Goal: Information Seeking & Learning: Find specific fact

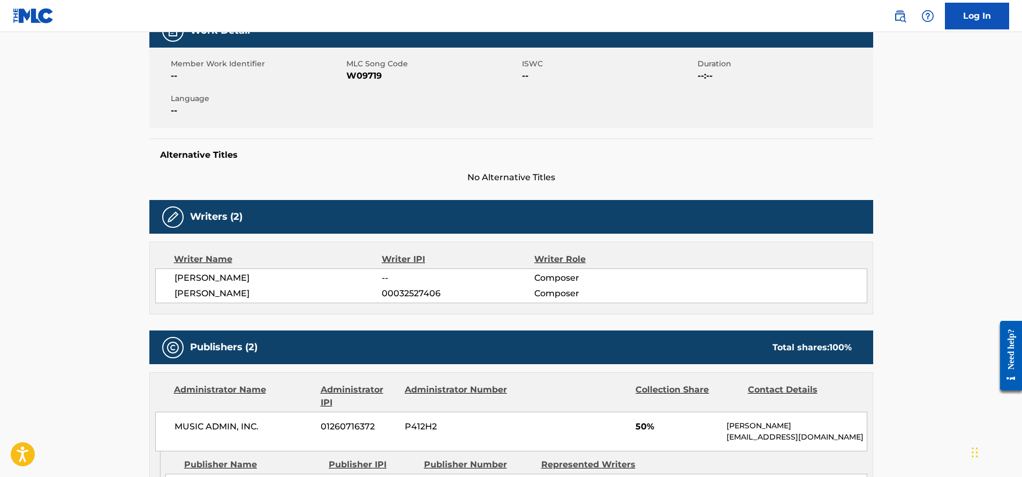
scroll to position [176, 0]
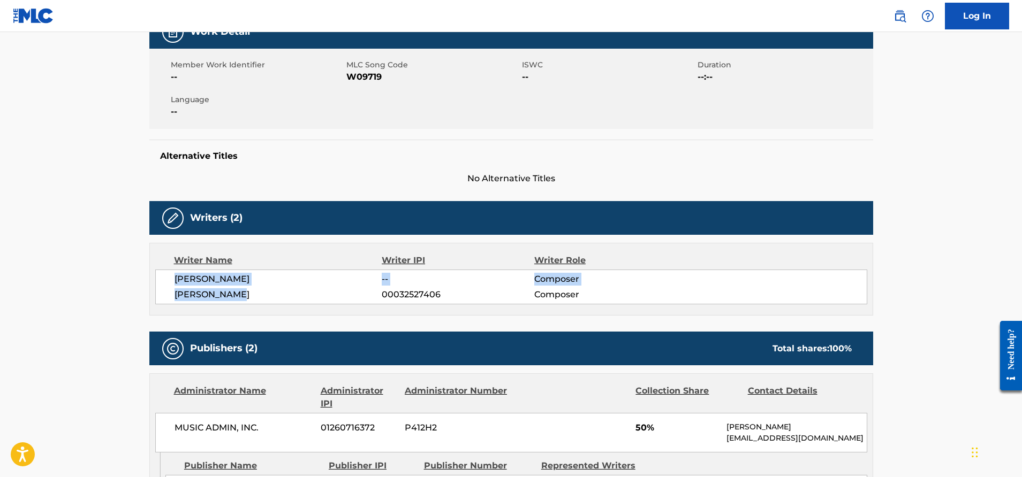
drag, startPoint x: 258, startPoint y: 295, endPoint x: 171, endPoint y: 276, distance: 88.7
click at [171, 276] on div "[PERSON_NAME] -- Composer [PERSON_NAME] 00032527406 Composer" at bounding box center [511, 287] width 712 height 35
copy div "[PERSON_NAME] -- Composer [PERSON_NAME]"
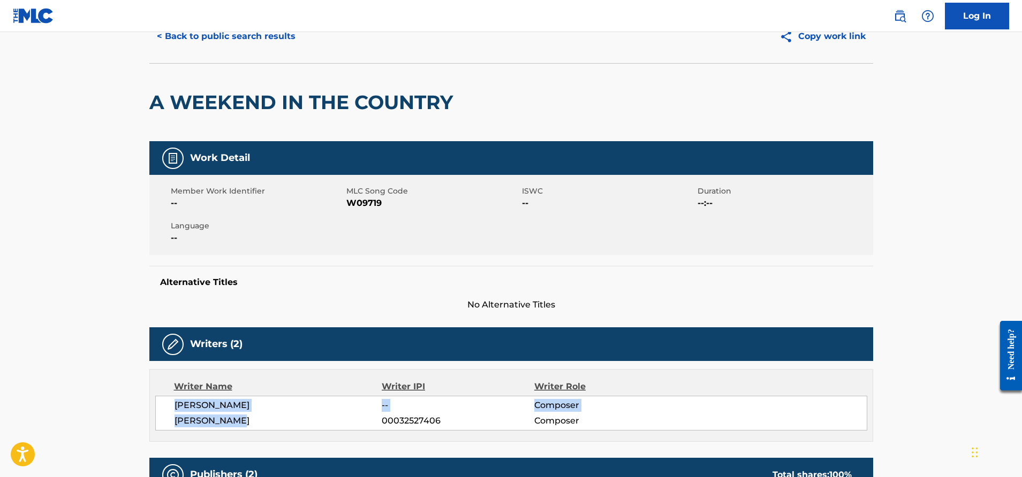
scroll to position [0, 0]
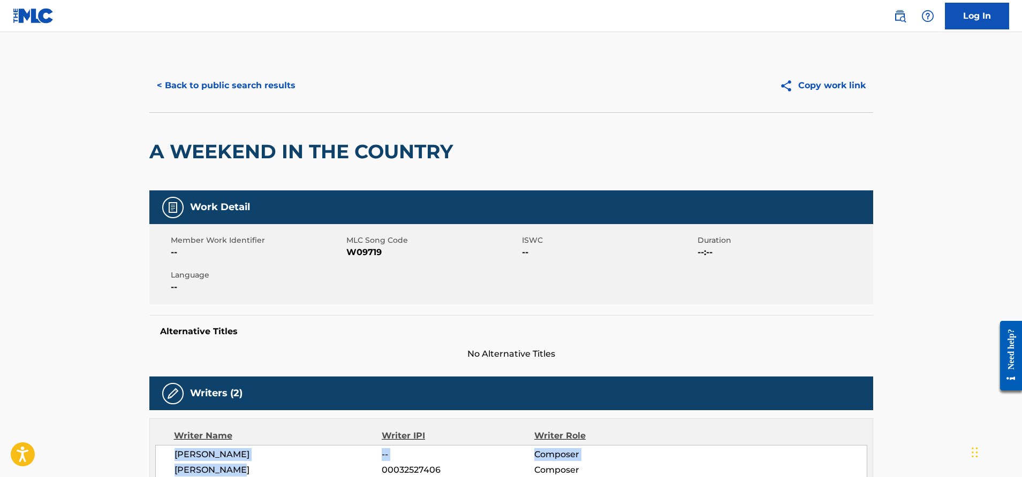
click at [218, 83] on button "< Back to public search results" at bounding box center [226, 85] width 154 height 27
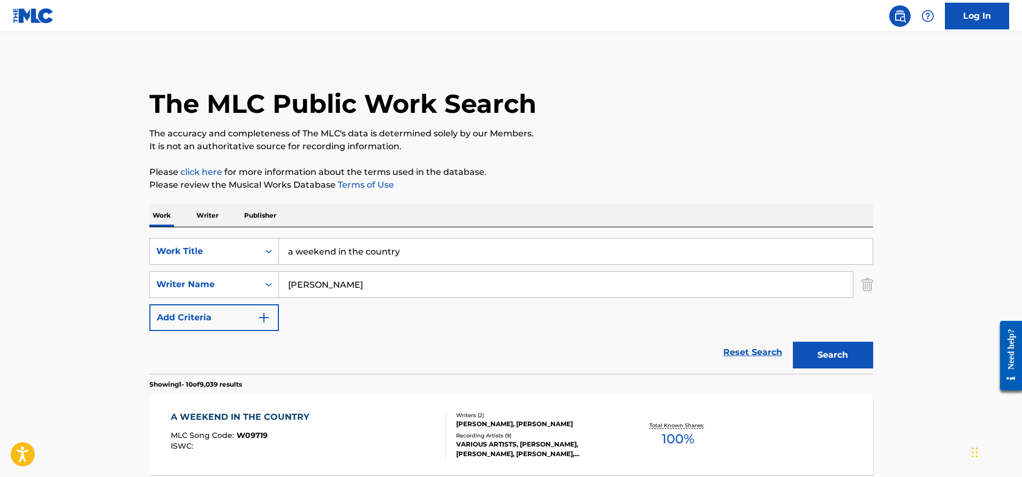
click at [440, 257] on input "a weekend in the country" at bounding box center [576, 252] width 594 height 26
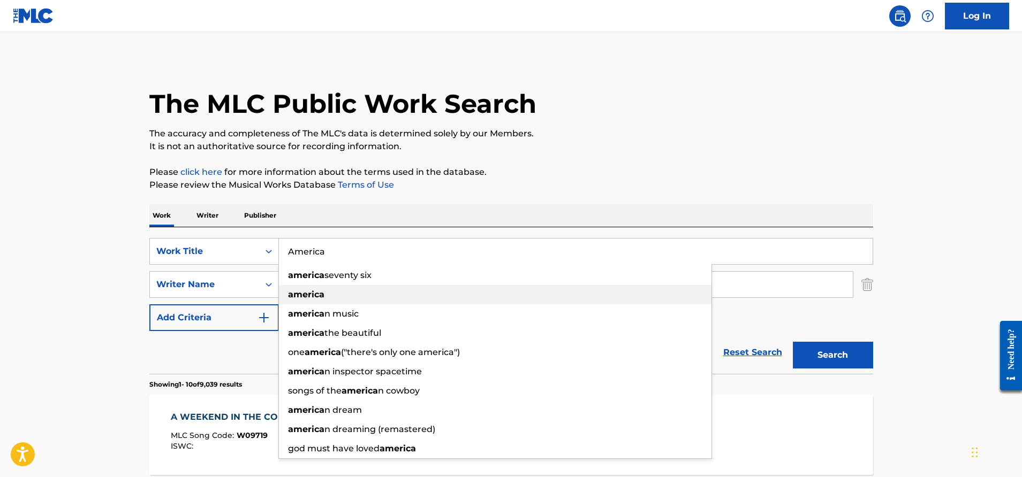
click at [343, 291] on div "america" at bounding box center [495, 294] width 432 height 19
type input "america"
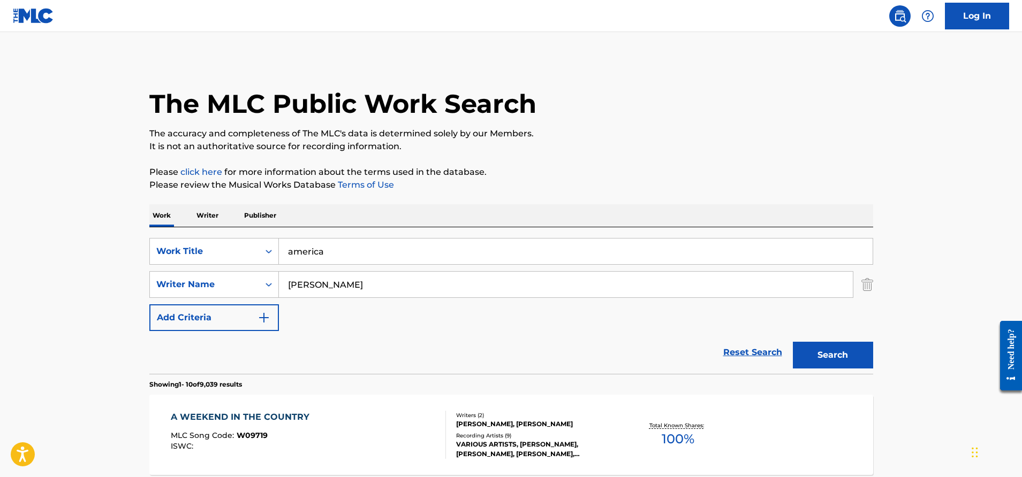
click at [333, 287] on input "[PERSON_NAME]" at bounding box center [566, 285] width 574 height 26
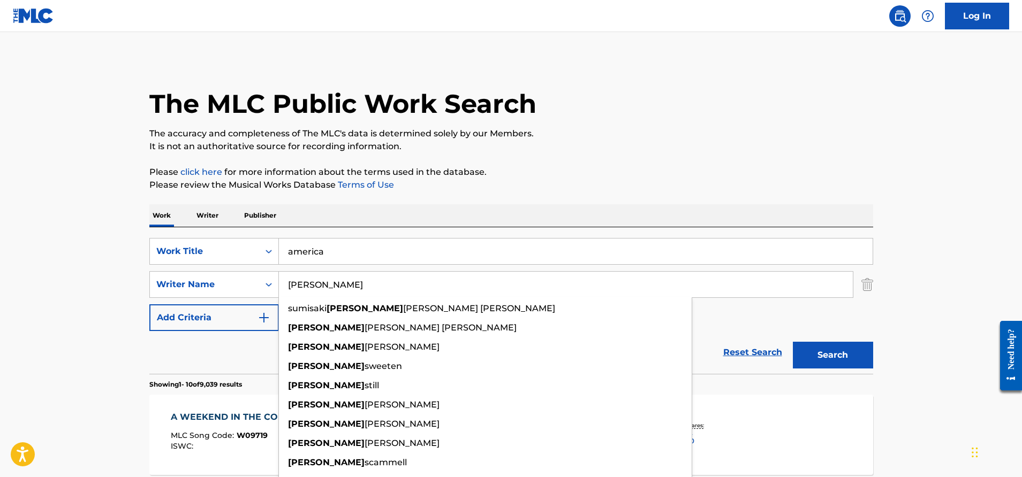
type input "[PERSON_NAME]"
click at [793, 342] on button "Search" at bounding box center [833, 355] width 80 height 27
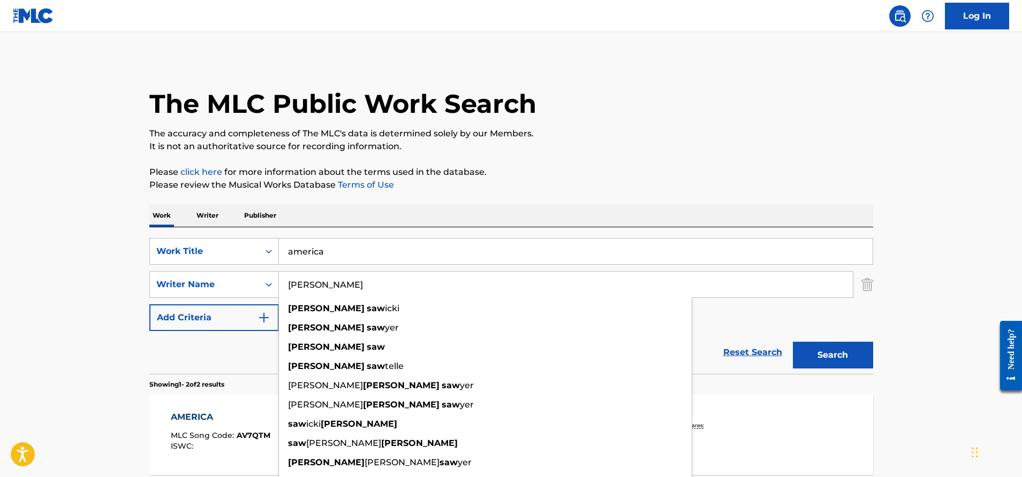
click at [96, 303] on main "The MLC Public Work Search The accuracy and completeness of The MLC's data is d…" at bounding box center [511, 323] width 1022 height 583
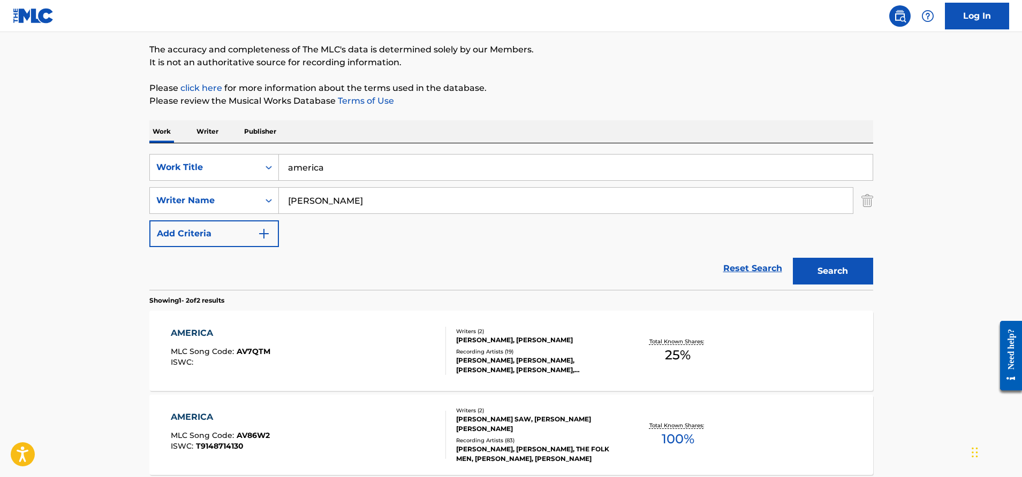
scroll to position [86, 0]
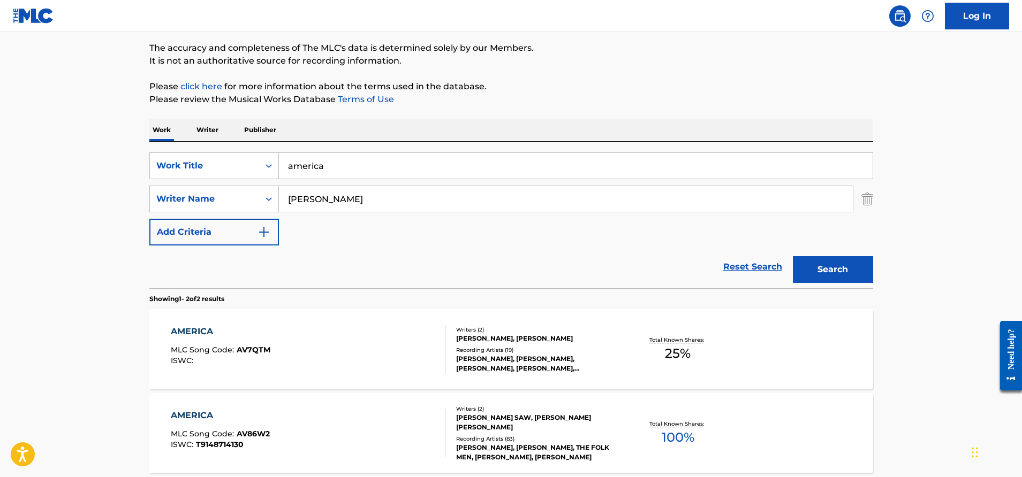
click at [572, 358] on div "[PERSON_NAME], [PERSON_NAME], [PERSON_NAME], [PERSON_NAME], [PERSON_NAME]" at bounding box center [537, 363] width 162 height 19
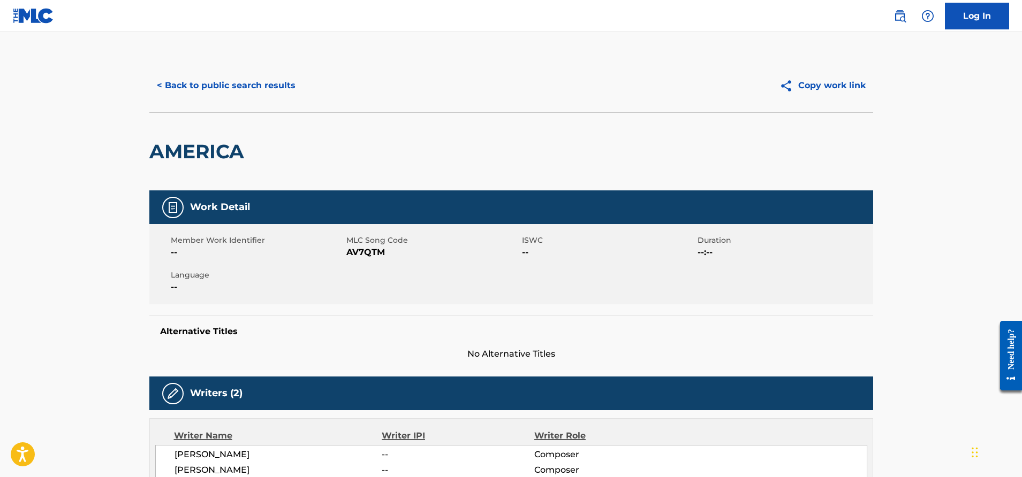
click at [179, 86] on button "< Back to public search results" at bounding box center [226, 85] width 154 height 27
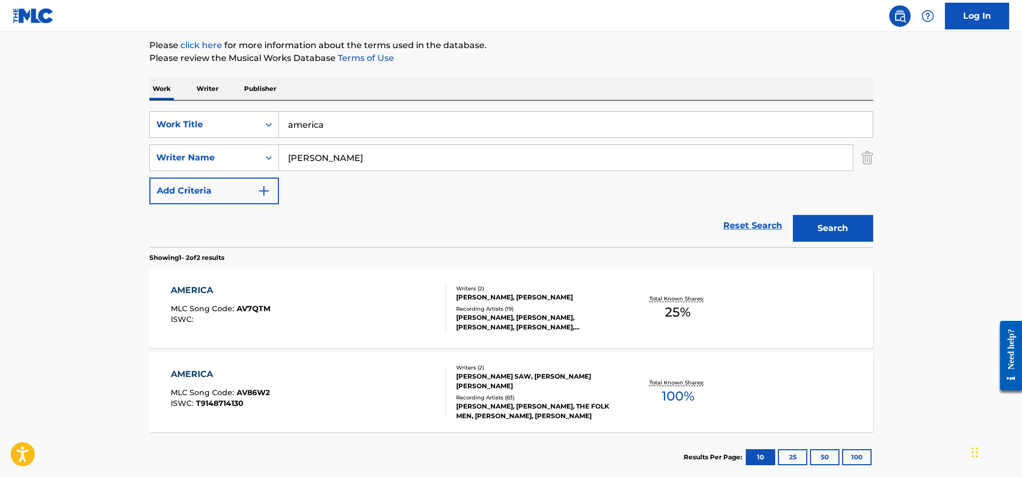
scroll to position [127, 0]
click at [515, 401] on div "[PERSON_NAME], [PERSON_NAME], THE FOLK MEN, [PERSON_NAME], [PERSON_NAME]" at bounding box center [537, 410] width 162 height 19
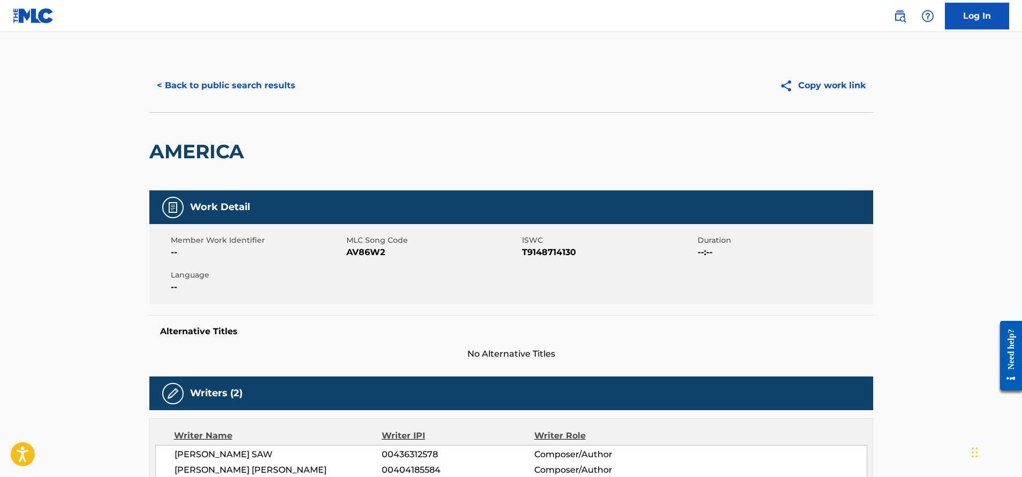
click at [191, 89] on button "< Back to public search results" at bounding box center [226, 85] width 154 height 27
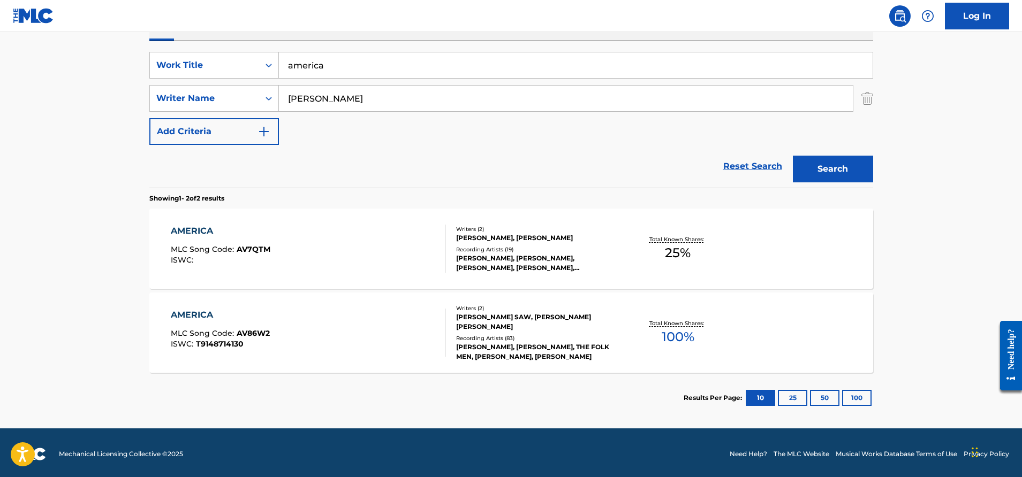
scroll to position [189, 0]
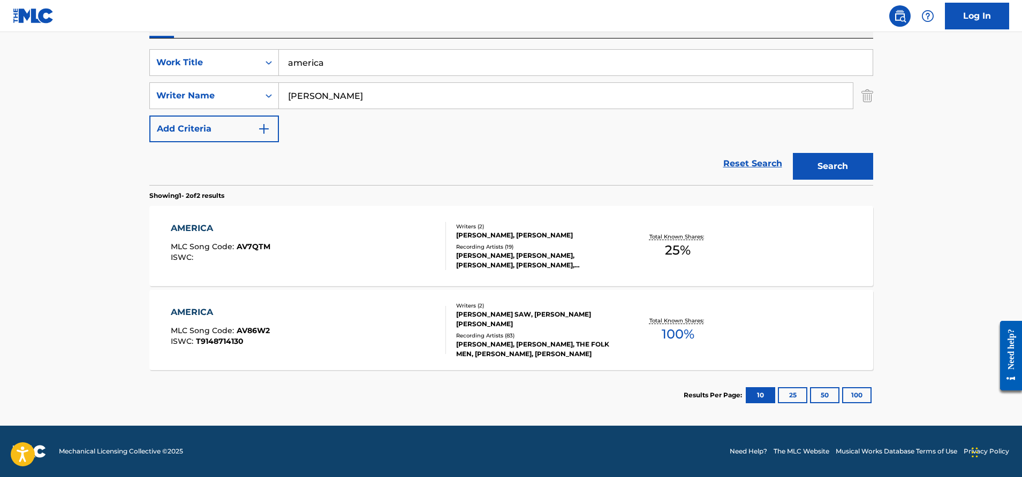
click at [234, 246] on span "MLC Song Code :" at bounding box center [204, 247] width 66 height 10
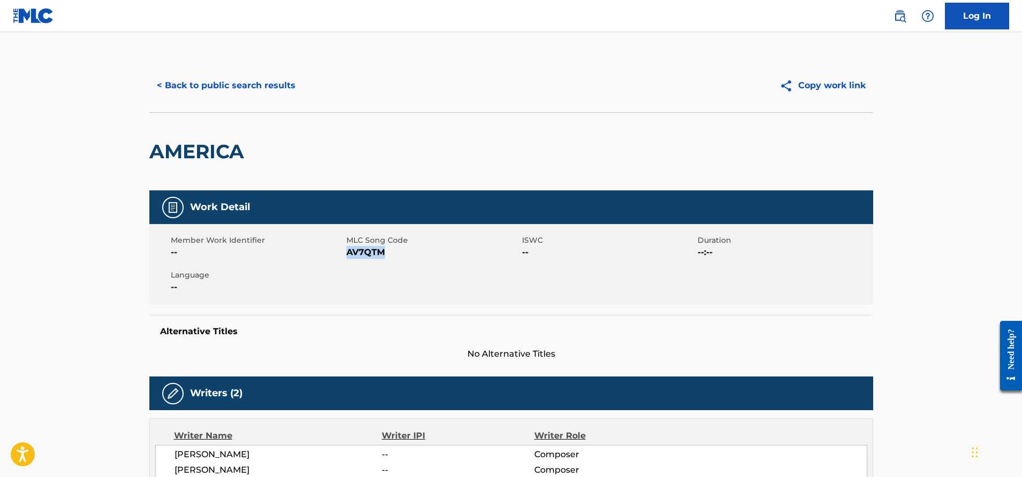
drag, startPoint x: 396, startPoint y: 252, endPoint x: 347, endPoint y: 256, distance: 48.9
click at [347, 256] on span "AV7QTM" at bounding box center [432, 252] width 173 height 13
copy span "AV7QTM"
click at [226, 87] on button "< Back to public search results" at bounding box center [226, 85] width 154 height 27
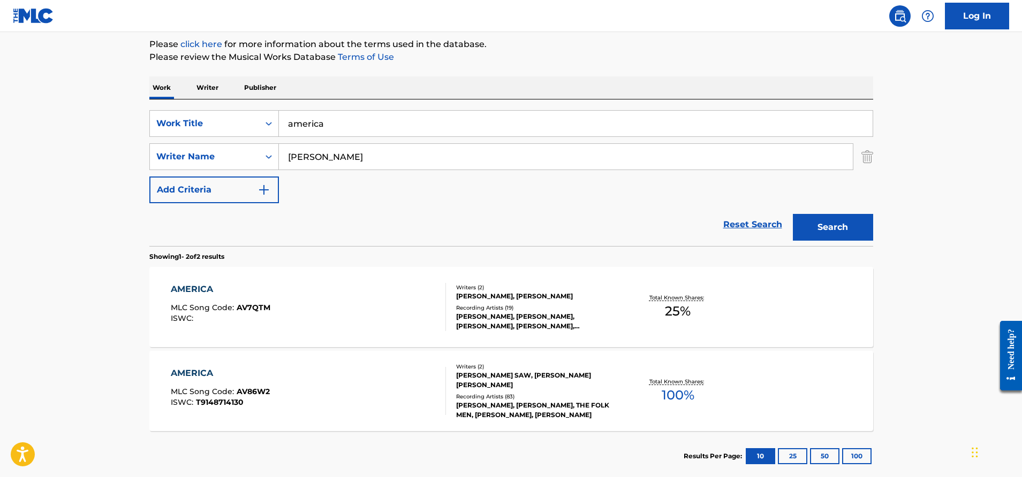
click at [373, 121] on input "america" at bounding box center [576, 124] width 594 height 26
click at [265, 121] on icon "Search Form" at bounding box center [268, 123] width 11 height 11
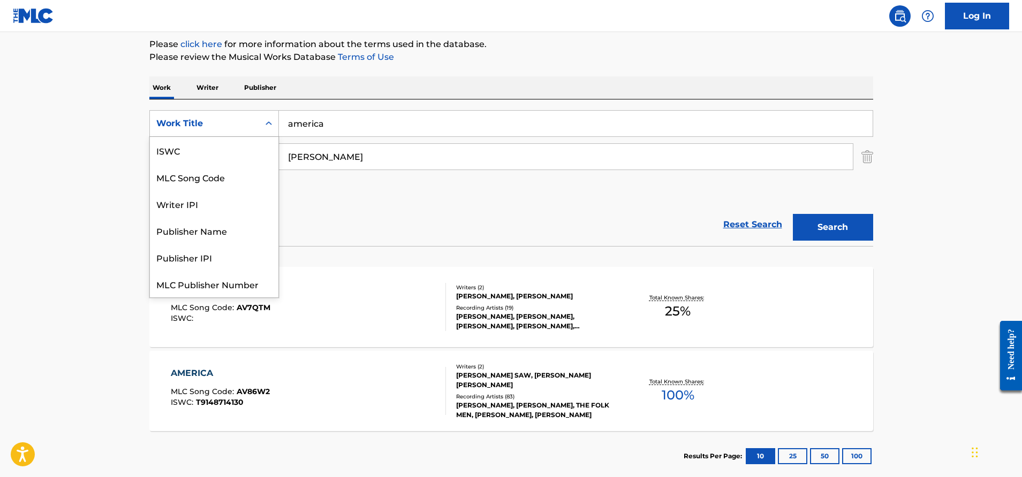
scroll to position [27, 0]
click at [208, 150] on div "MLC Song Code" at bounding box center [214, 150] width 128 height 27
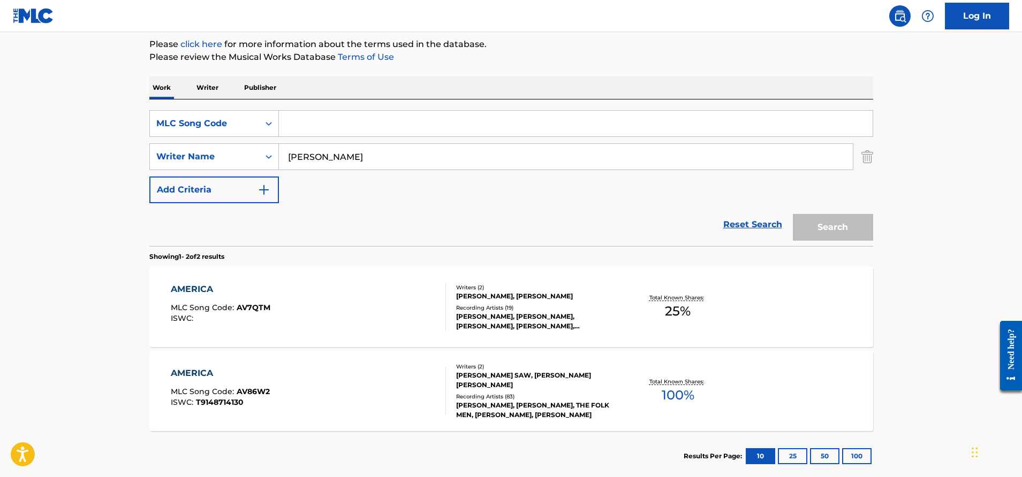
click at [338, 125] on input "Search Form" at bounding box center [576, 124] width 594 height 26
paste input "D79008"
type input "D79008"
click at [833, 223] on button "Search" at bounding box center [833, 227] width 80 height 27
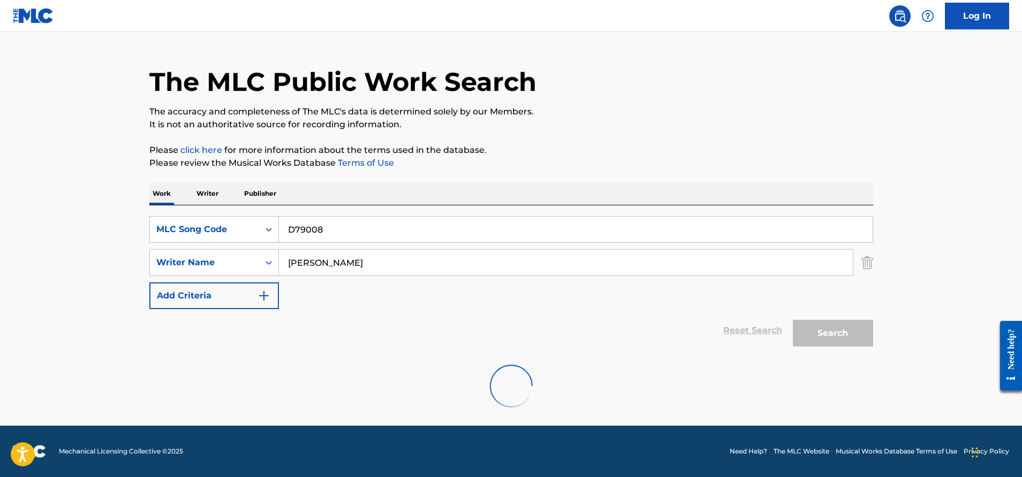
scroll to position [0, 0]
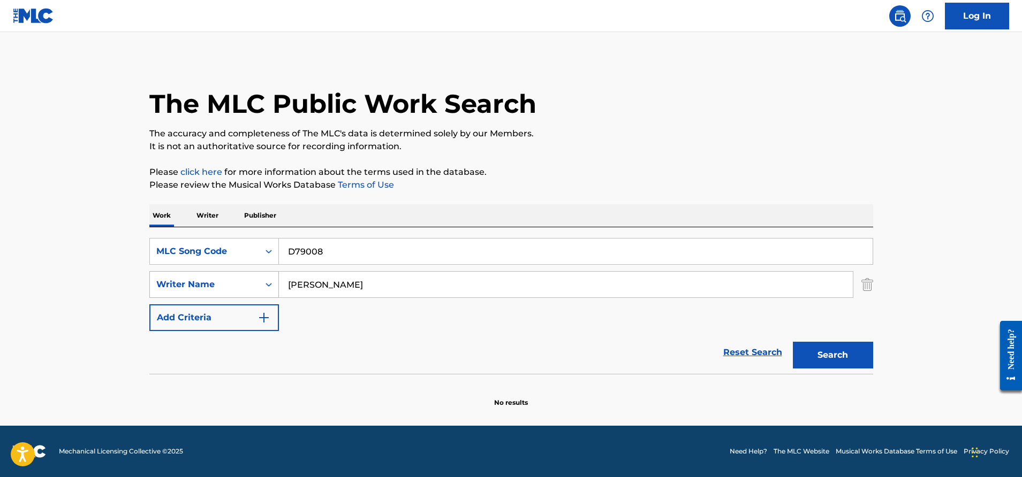
drag, startPoint x: 346, startPoint y: 279, endPoint x: 262, endPoint y: 279, distance: 84.0
click at [262, 279] on div "SearchWithCriteria15262b33-c5d5-4d4f-a93d-843c2231e690 Writer Name [PERSON_NAME]" at bounding box center [511, 284] width 724 height 27
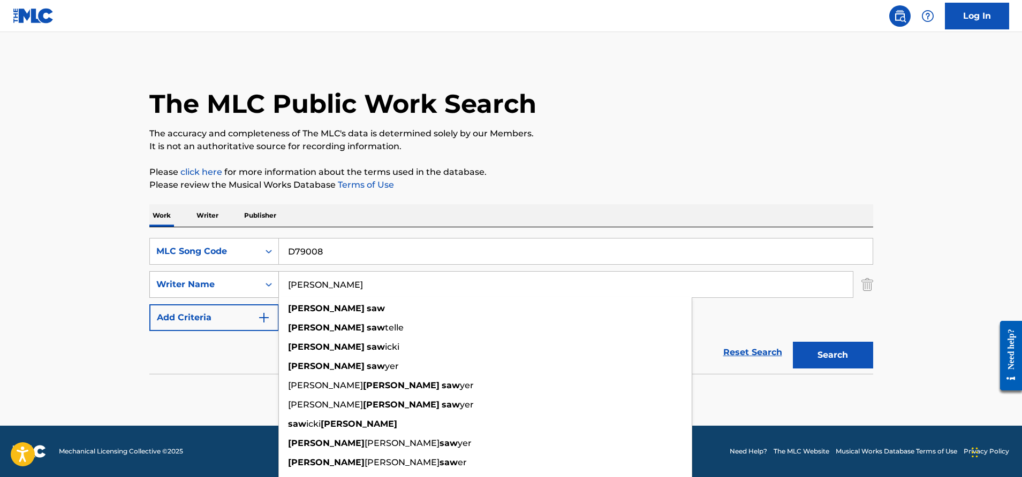
drag, startPoint x: 370, startPoint y: 292, endPoint x: 275, endPoint y: 285, distance: 96.1
click at [275, 285] on div "SearchWithCriteria15262b33-c5d5-4d4f-a93d-843c2231e690 Writer Name [PERSON_NAME…" at bounding box center [511, 284] width 724 height 27
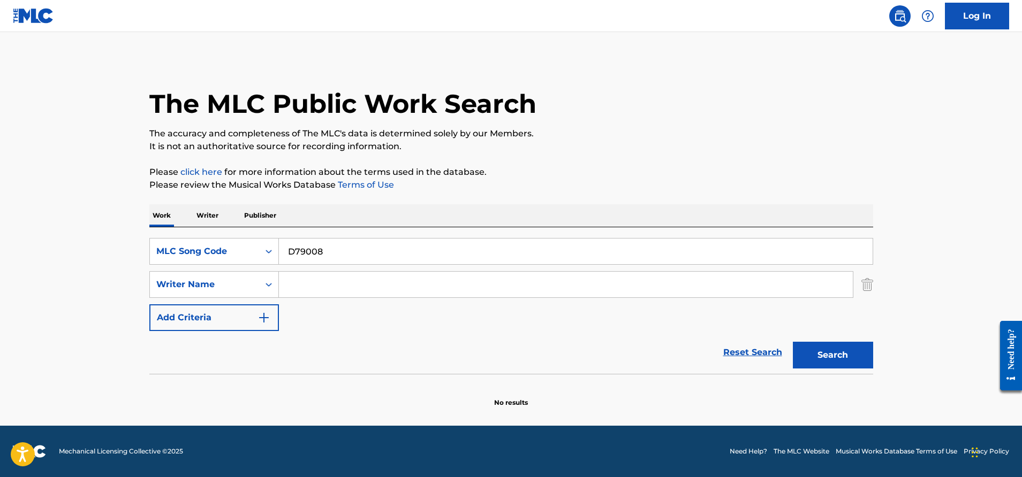
click at [864, 354] on button "Search" at bounding box center [833, 355] width 80 height 27
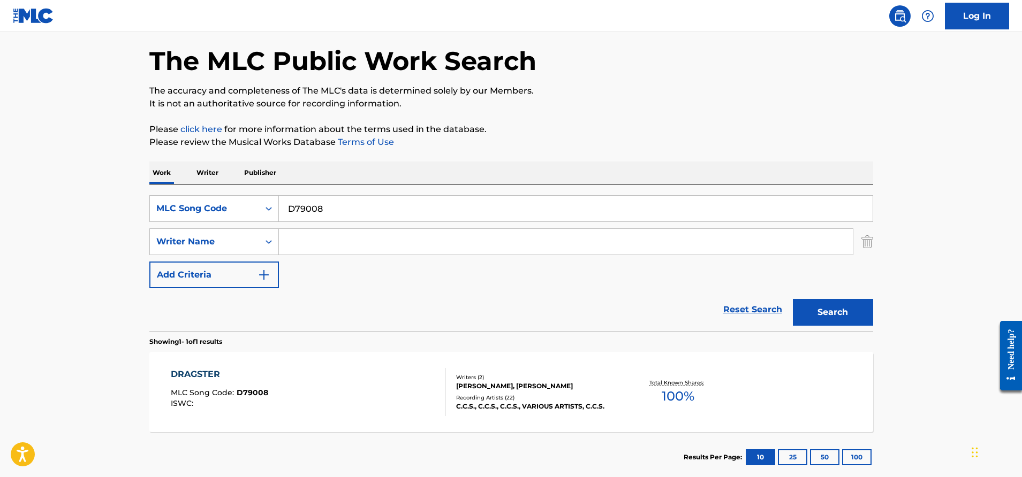
scroll to position [92, 0]
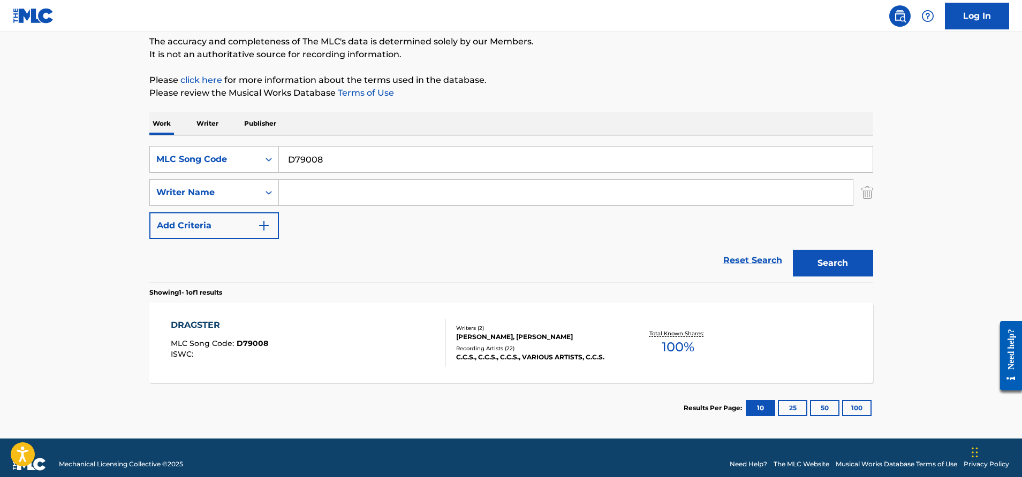
click at [393, 343] on div "DRAGSTER MLC Song Code : D79008 ISWC :" at bounding box center [308, 343] width 275 height 48
